Goal: Task Accomplishment & Management: Complete application form

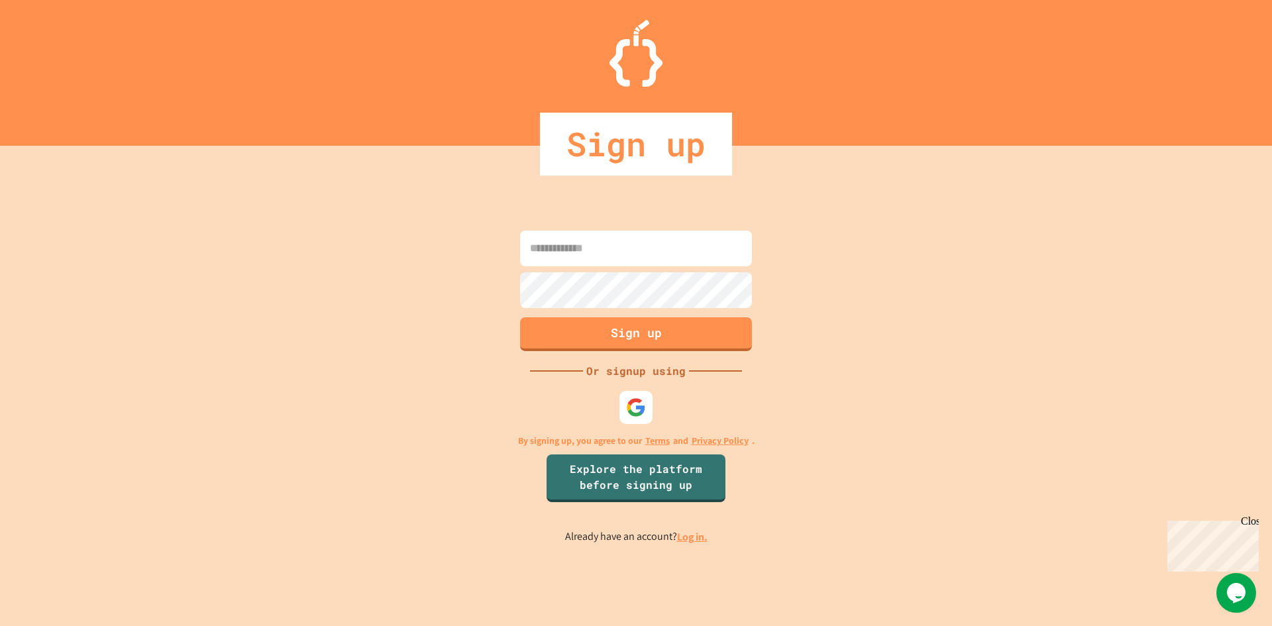
click at [656, 249] on input at bounding box center [636, 249] width 232 height 36
click at [626, 256] on input at bounding box center [636, 249] width 232 height 36
type input "**********"
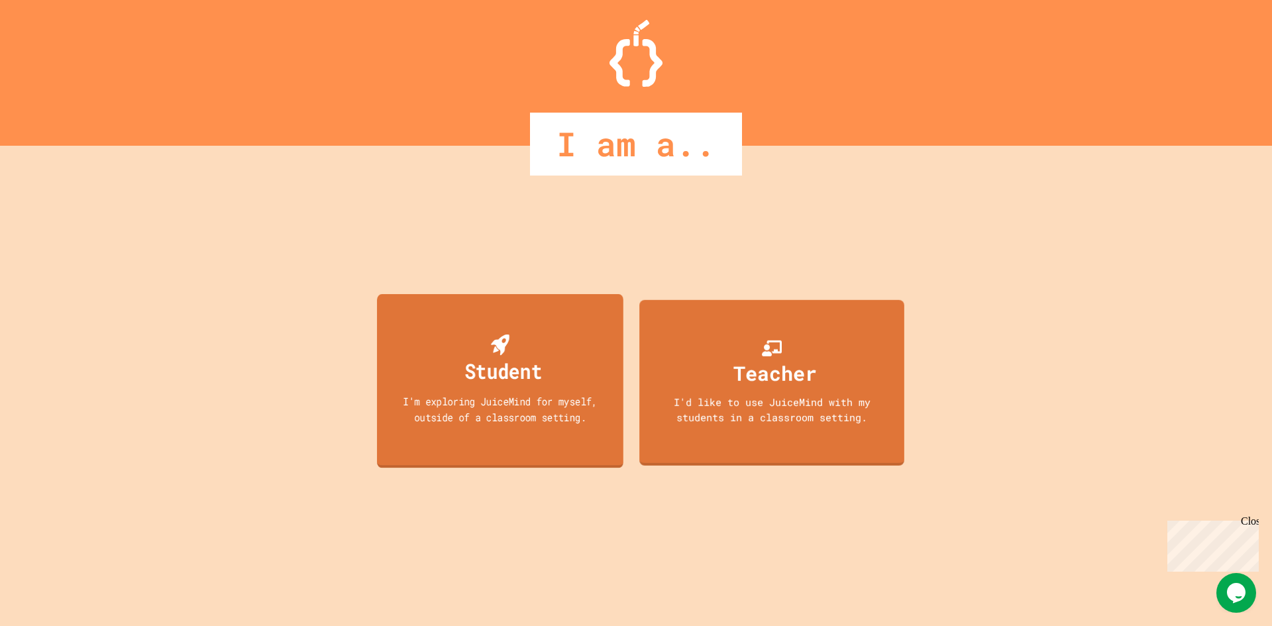
click at [513, 354] on div "Student" at bounding box center [499, 360] width 83 height 52
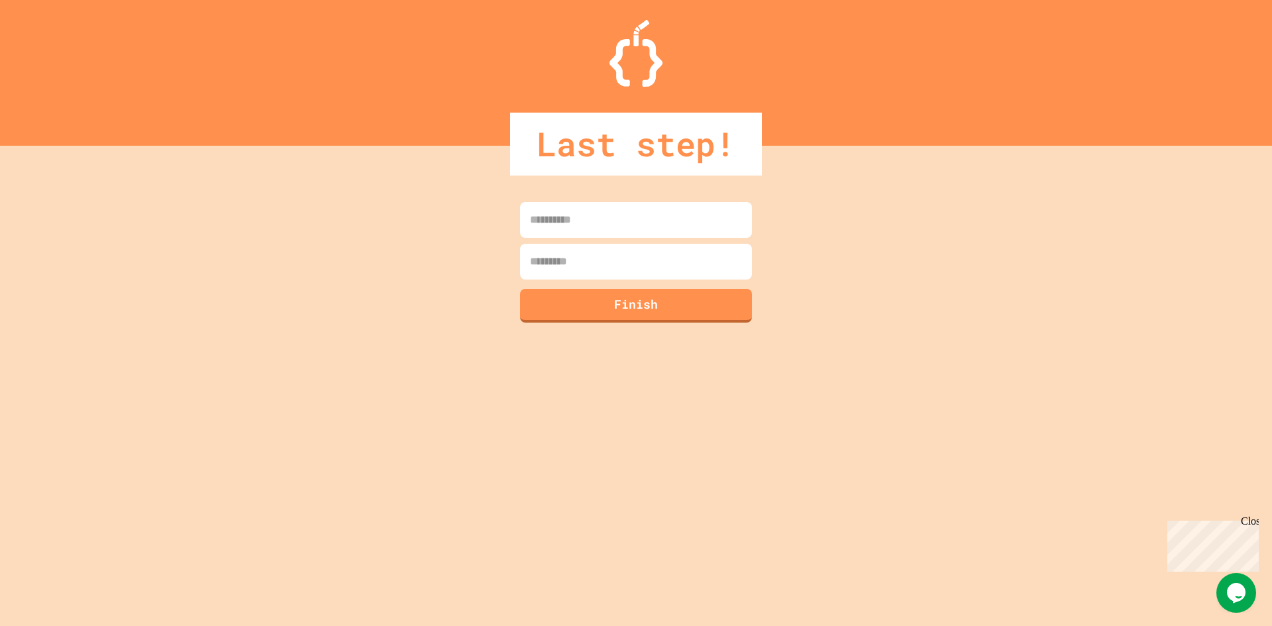
click at [633, 232] on input at bounding box center [636, 220] width 232 height 36
type input "***"
click at [687, 274] on input at bounding box center [636, 262] width 232 height 36
click at [693, 305] on button "Finish" at bounding box center [636, 304] width 236 height 34
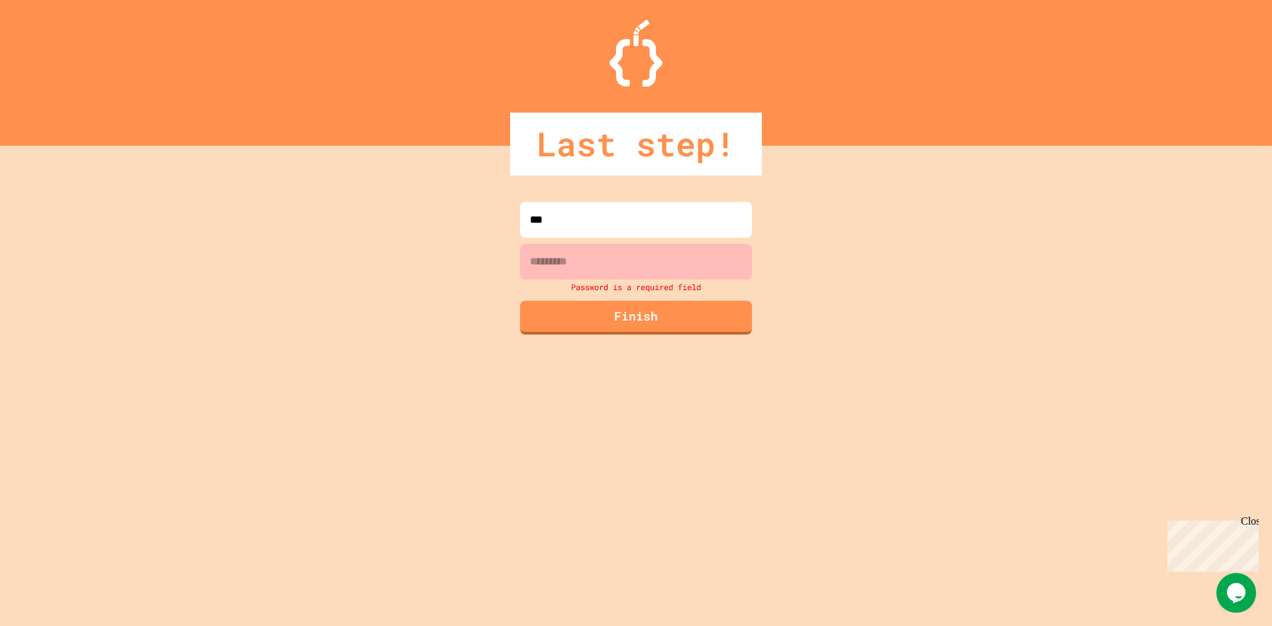
click at [669, 255] on input at bounding box center [636, 262] width 232 height 36
type input "*"
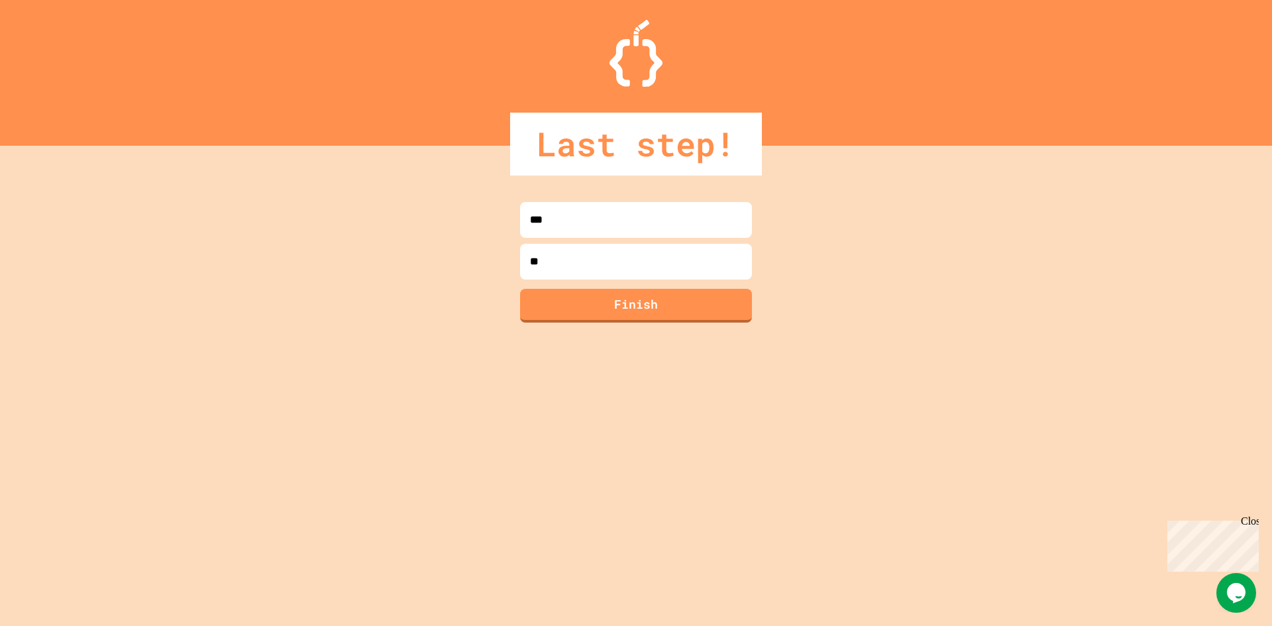
type input "*"
type input "********"
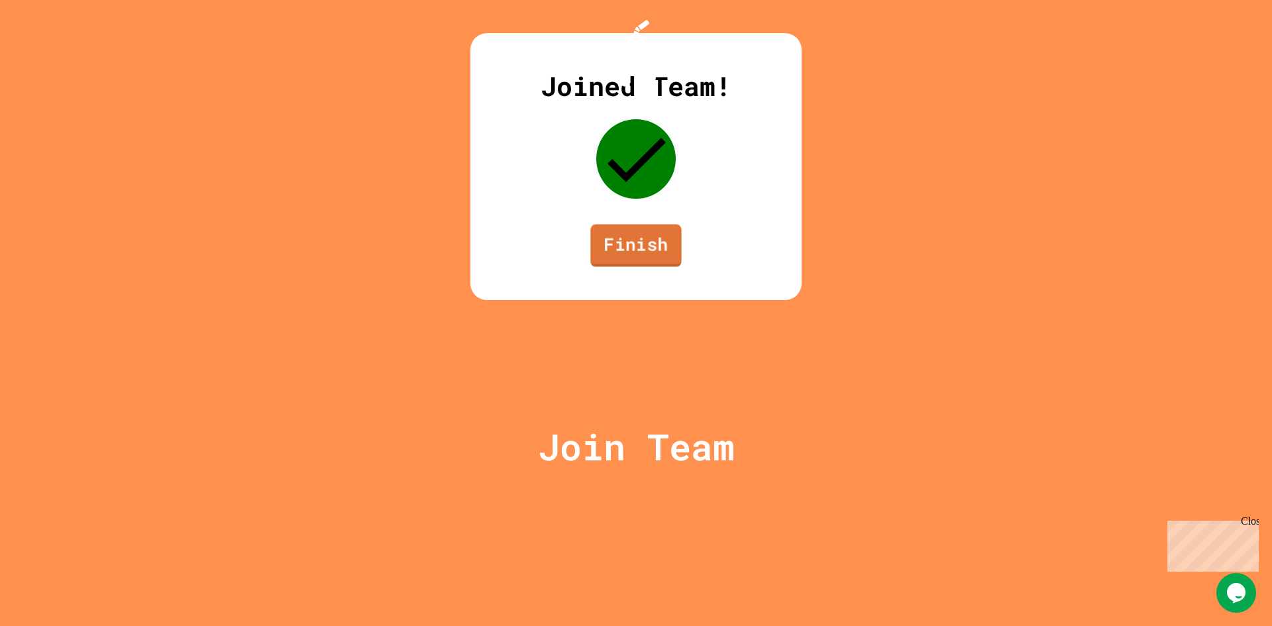
click at [625, 267] on link "Finish" at bounding box center [635, 246] width 91 height 42
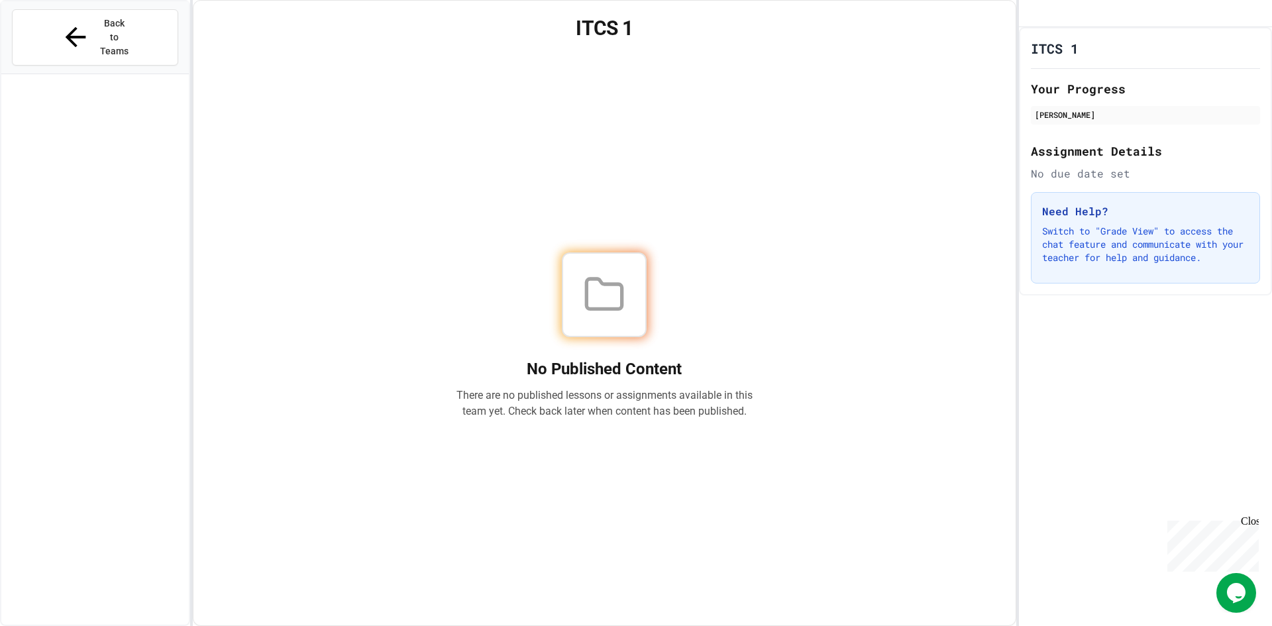
click at [1251, 523] on div "Close" at bounding box center [1249, 523] width 17 height 17
click at [1090, 180] on div "Assignment Details No due date set" at bounding box center [1145, 162] width 229 height 40
click at [1090, 182] on div "No due date set" at bounding box center [1145, 174] width 229 height 16
